Goal: Task Accomplishment & Management: Complete application form

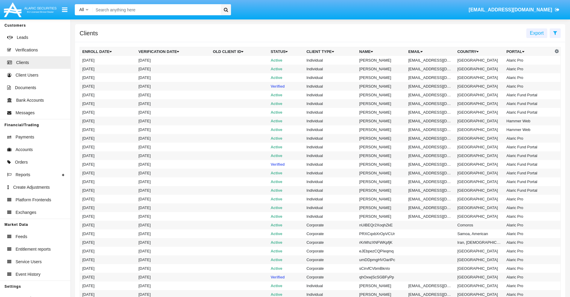
click at [555, 33] on icon at bounding box center [555, 33] width 4 height 5
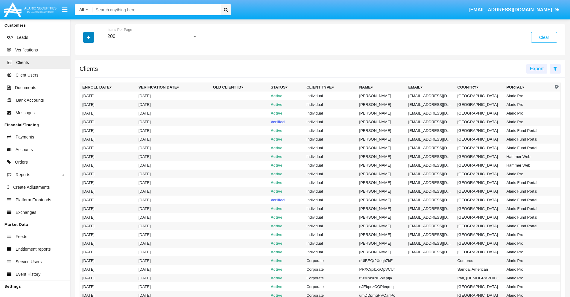
click at [89, 37] on icon "button" at bounding box center [88, 37] width 3 height 4
click at [93, 102] on span "Email" at bounding box center [93, 101] width 12 height 7
click at [82, 104] on input "Email" at bounding box center [82, 104] width 0 height 0
checkbox input "true"
click at [89, 37] on icon "button" at bounding box center [88, 37] width 3 height 4
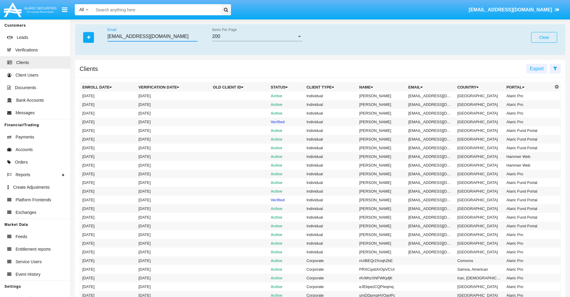
type input "wf9.qgb4p@ogcebc6sf1v.edu"
click at [432, 96] on td "wf9.qgb4p@ogcebc6sf1v.edu" at bounding box center [430, 96] width 49 height 9
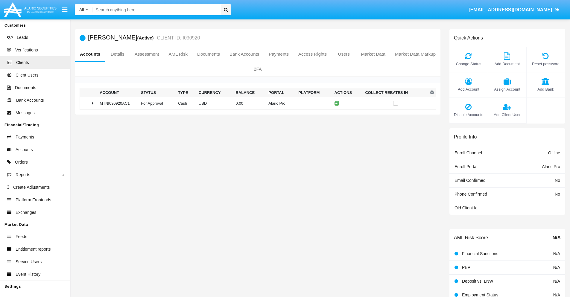
click at [545, 89] on span "Add Bank" at bounding box center [545, 89] width 32 height 6
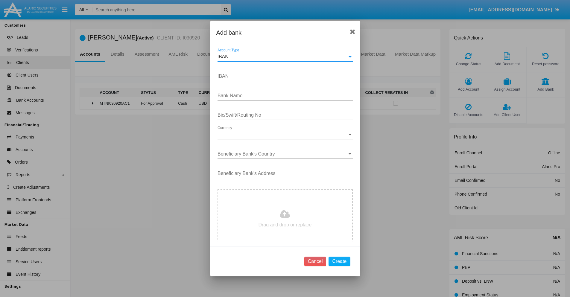
click at [283, 57] on div "IBAN" at bounding box center [282, 56] width 130 height 5
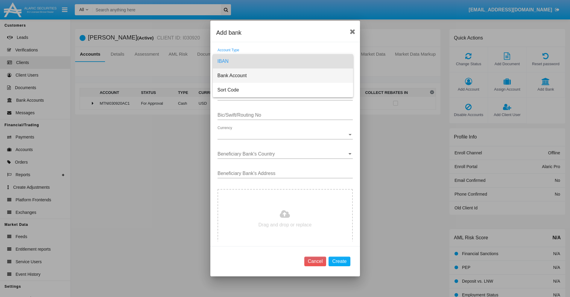
click at [283, 76] on span "Bank Account" at bounding box center [282, 75] width 131 height 14
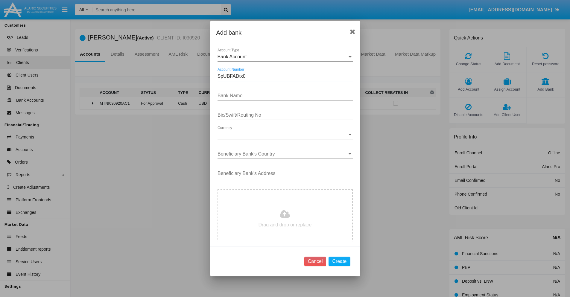
type input "SpUBFADtx0"
type input "AKQoyGGIykhRoVj"
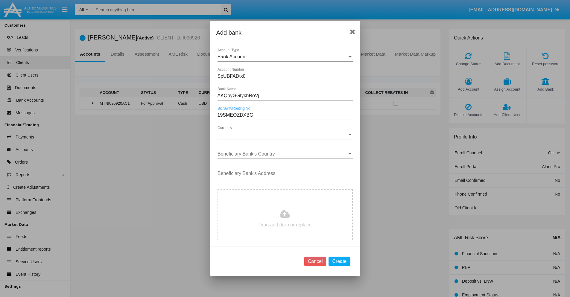
type input "19SMEOZDXBG"
click at [283, 135] on span "Currency" at bounding box center [282, 134] width 130 height 5
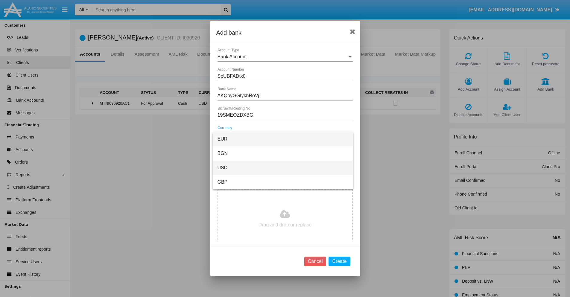
click at [283, 168] on span "USD" at bounding box center [282, 168] width 131 height 14
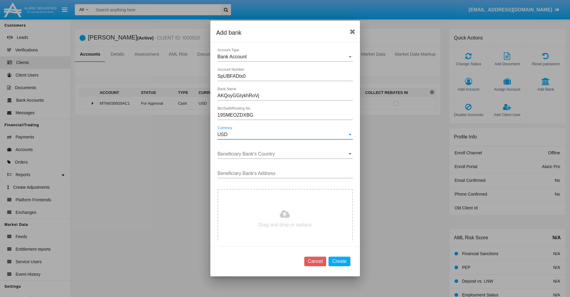
click at [283, 154] on input "Beneficiary Bank's Country" at bounding box center [284, 153] width 135 height 5
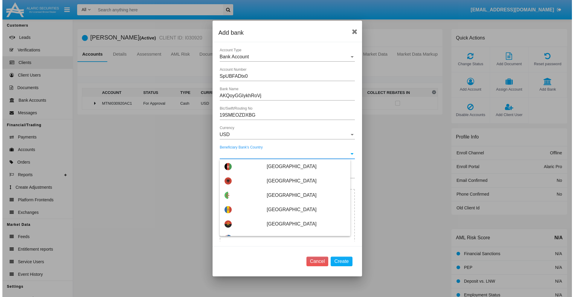
scroll to position [2780, 0]
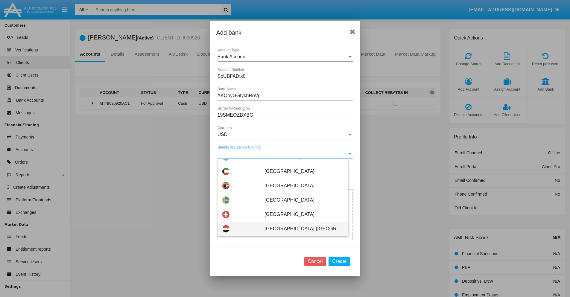
click at [301, 229] on span "[GEOGRAPHIC_DATA] ([GEOGRAPHIC_DATA])" at bounding box center [303, 229] width 79 height 14
type input "[GEOGRAPHIC_DATA] ([GEOGRAPHIC_DATA])"
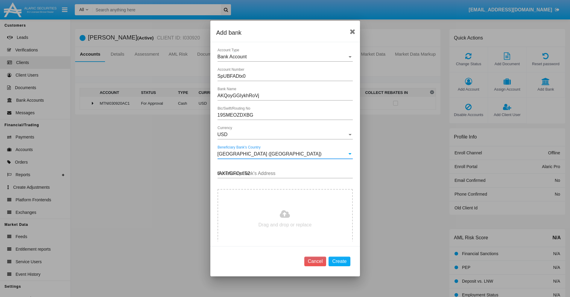
type input "tAXTrGFOst 529"
type input "C:\fakepath\bank-statement.png"
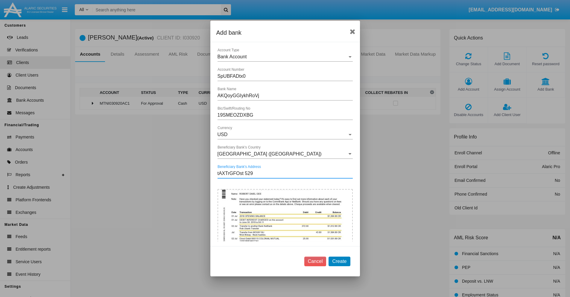
click at [339, 261] on button "Create" at bounding box center [339, 262] width 22 height 10
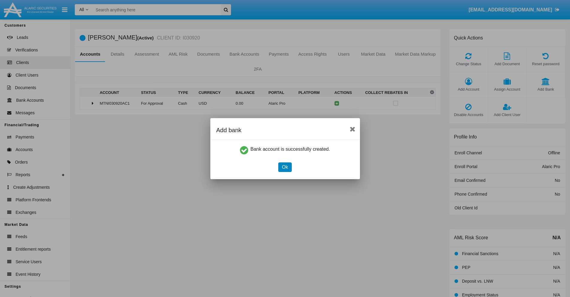
click at [285, 167] on button "Ok" at bounding box center [284, 167] width 13 height 10
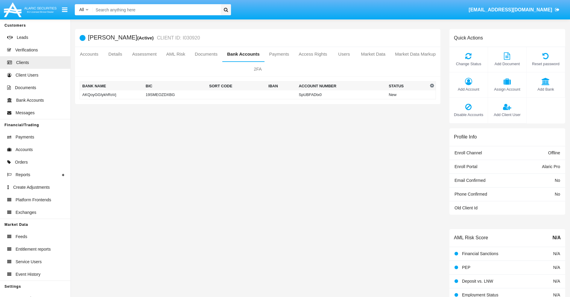
click at [111, 95] on td "AKQoyGGIykhRoVj" at bounding box center [111, 94] width 63 height 9
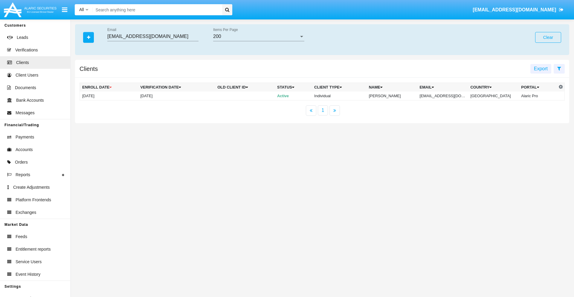
click at [548, 37] on button "Clear" at bounding box center [548, 37] width 26 height 11
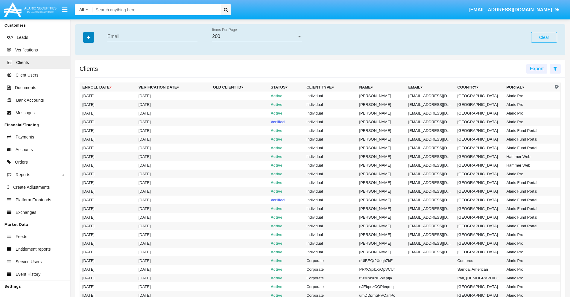
click at [89, 37] on icon "button" at bounding box center [88, 37] width 3 height 4
type input "wf9.qgb4p@ogcebc6sf1v.edu"
click at [432, 96] on td "wf9.qgb4p@ogcebc6sf1v.edu" at bounding box center [430, 96] width 49 height 9
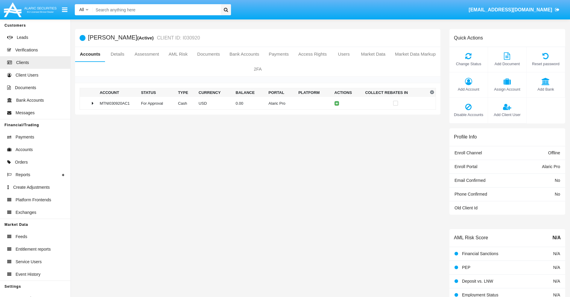
click at [545, 89] on span "Add Bank" at bounding box center [545, 89] width 32 height 6
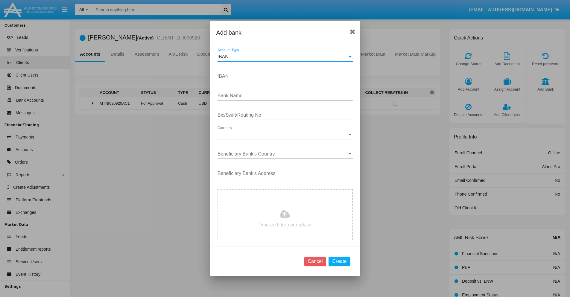
click at [283, 57] on div "IBAN" at bounding box center [282, 56] width 130 height 5
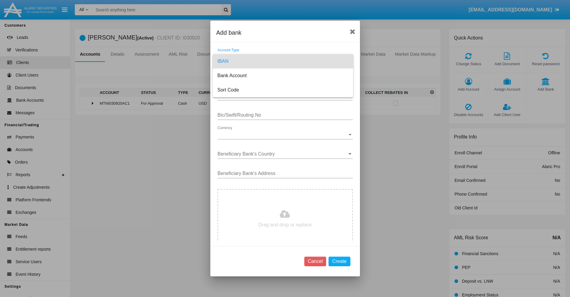
click at [283, 61] on span "IBAN" at bounding box center [282, 61] width 131 height 14
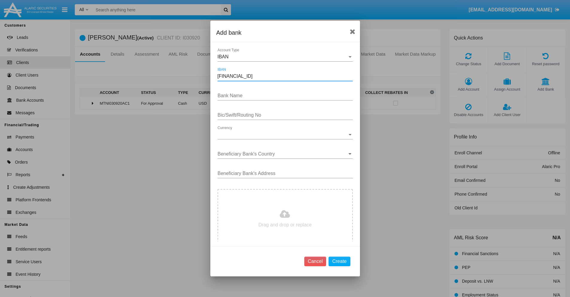
type input "DE31500105175143186793"
type input "HqHixYNBdcpihCL"
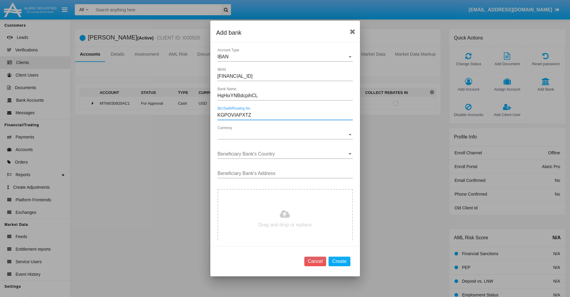
type input "KGPOVIAPXTZ"
click at [283, 135] on span "Currency" at bounding box center [282, 134] width 130 height 5
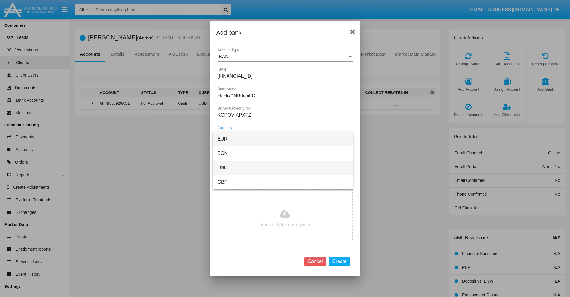
click at [283, 168] on span "USD" at bounding box center [282, 168] width 131 height 14
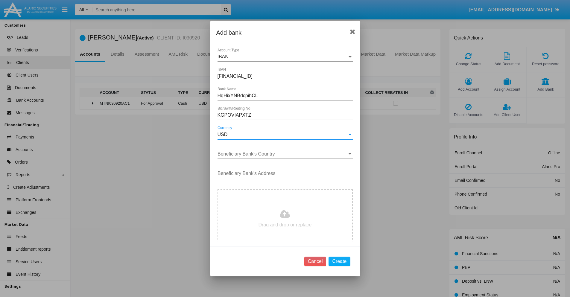
click at [283, 154] on input "Beneficiary Bank's Country" at bounding box center [284, 153] width 135 height 5
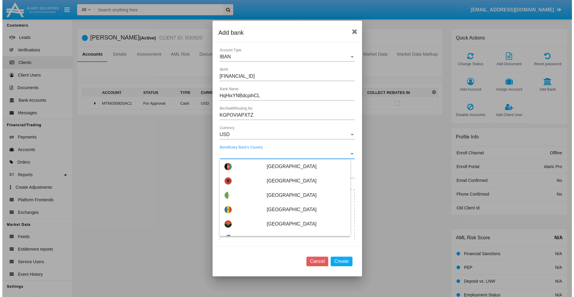
scroll to position [1847, 0]
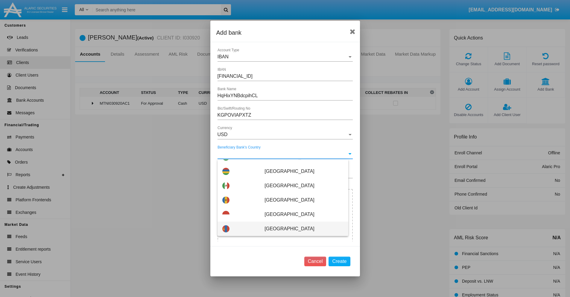
click at [301, 229] on span "Mongolia" at bounding box center [303, 229] width 79 height 14
type input "Mongolia"
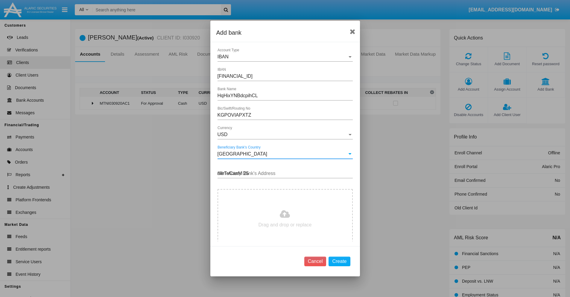
type input "nIlrTvCanM 259"
type input "C:\fakepath\bank-statement.png"
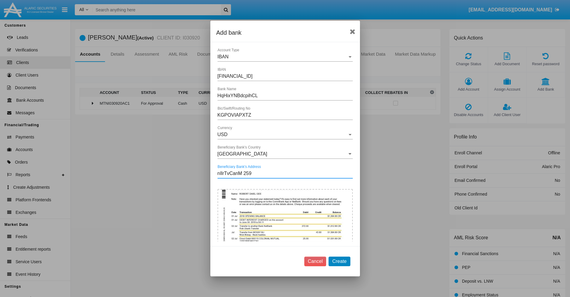
click at [339, 261] on button "Create" at bounding box center [339, 262] width 22 height 10
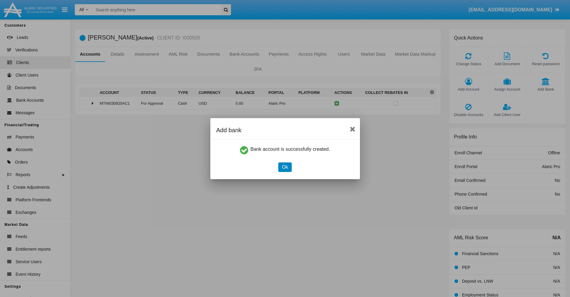
click at [285, 167] on button "Ok" at bounding box center [284, 167] width 13 height 10
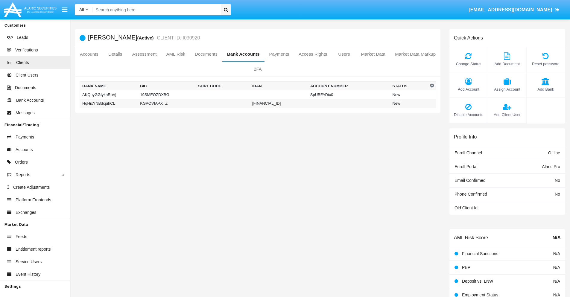
click at [109, 103] on td "HqHixYNBdcpihCL" at bounding box center [109, 103] width 58 height 9
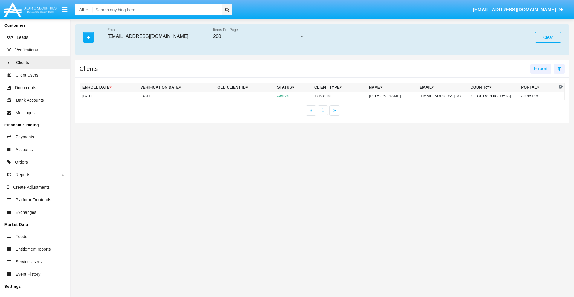
click at [548, 37] on button "Clear" at bounding box center [548, 37] width 26 height 11
click at [89, 37] on icon "button" at bounding box center [88, 37] width 3 height 4
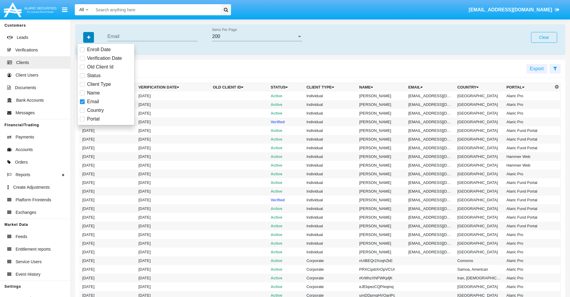
click at [89, 37] on icon "button" at bounding box center [88, 37] width 3 height 4
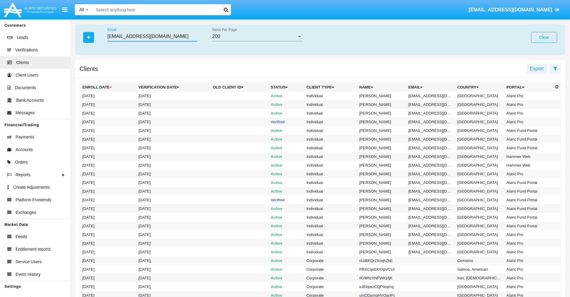
type input "wf9.qgb4p@ogcebc6sf1v.edu"
click at [432, 96] on td "wf9.qgb4p@ogcebc6sf1v.edu" at bounding box center [430, 96] width 49 height 9
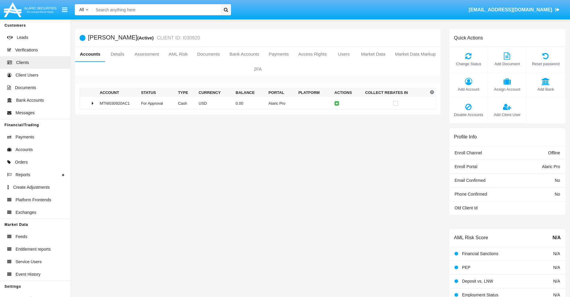
click at [545, 89] on span "Add Bank" at bounding box center [545, 89] width 32 height 6
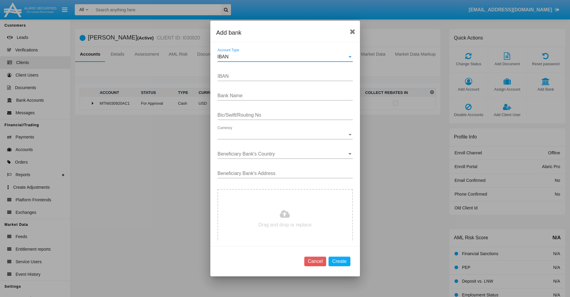
click at [283, 57] on div "IBAN" at bounding box center [282, 56] width 130 height 5
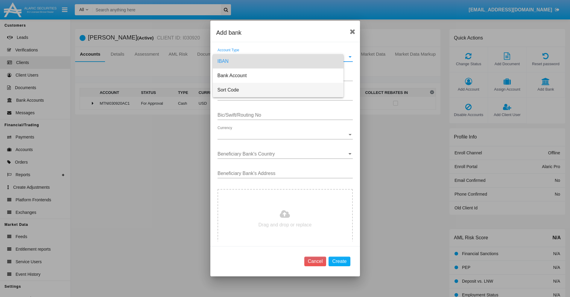
click at [283, 90] on span "Sort Code" at bounding box center [277, 90] width 121 height 14
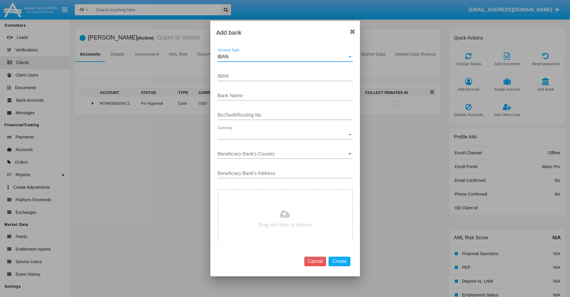
type input "United Kingdom"
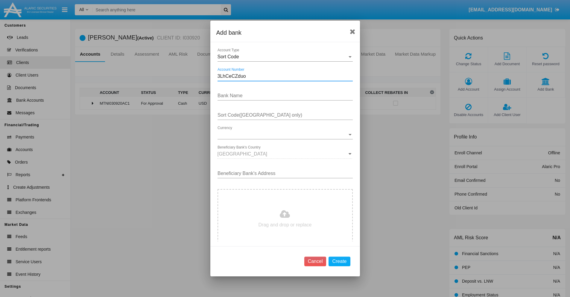
type input "3LhCeCZduo"
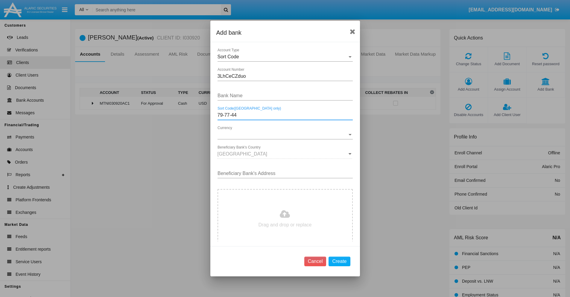
type input "79-77-44"
type input "gFyKnZGGsRYeiPo"
click at [283, 135] on span "Currency" at bounding box center [282, 134] width 130 height 5
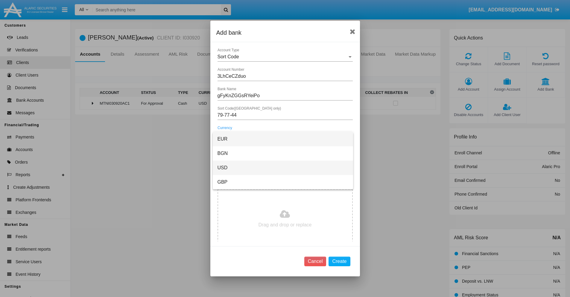
click at [283, 168] on span "USD" at bounding box center [282, 168] width 131 height 14
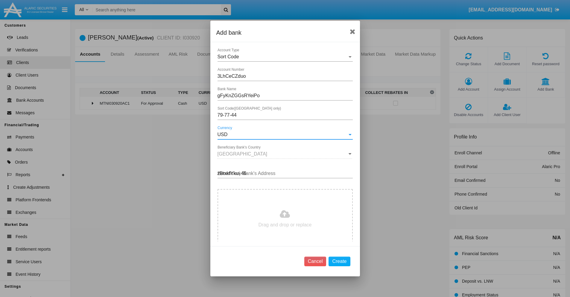
type input "zBtxkfYkui 463"
type input "C:\fakepath\bank-statement.png"
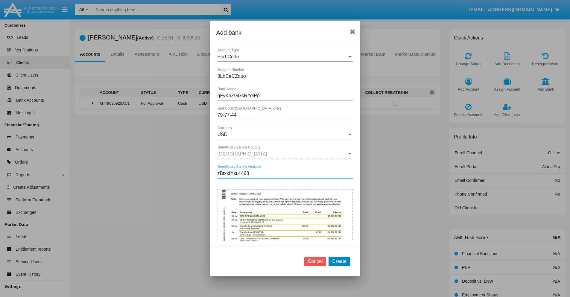
click at [339, 261] on button "Create" at bounding box center [339, 262] width 22 height 10
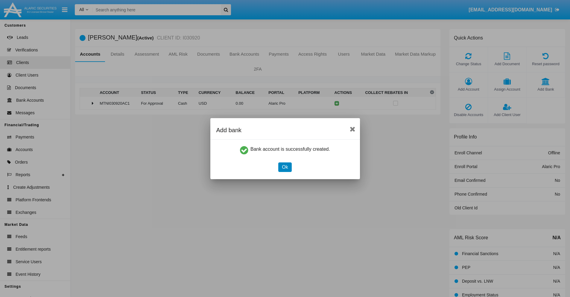
click at [285, 167] on button "Ok" at bounding box center [284, 167] width 13 height 10
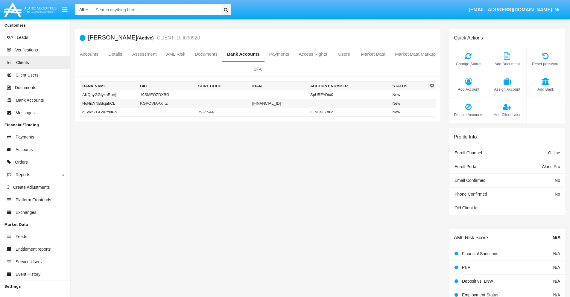
click at [109, 112] on td "gFyKnZGGsRYeiPo" at bounding box center [109, 112] width 58 height 9
